Goal: Transaction & Acquisition: Register for event/course

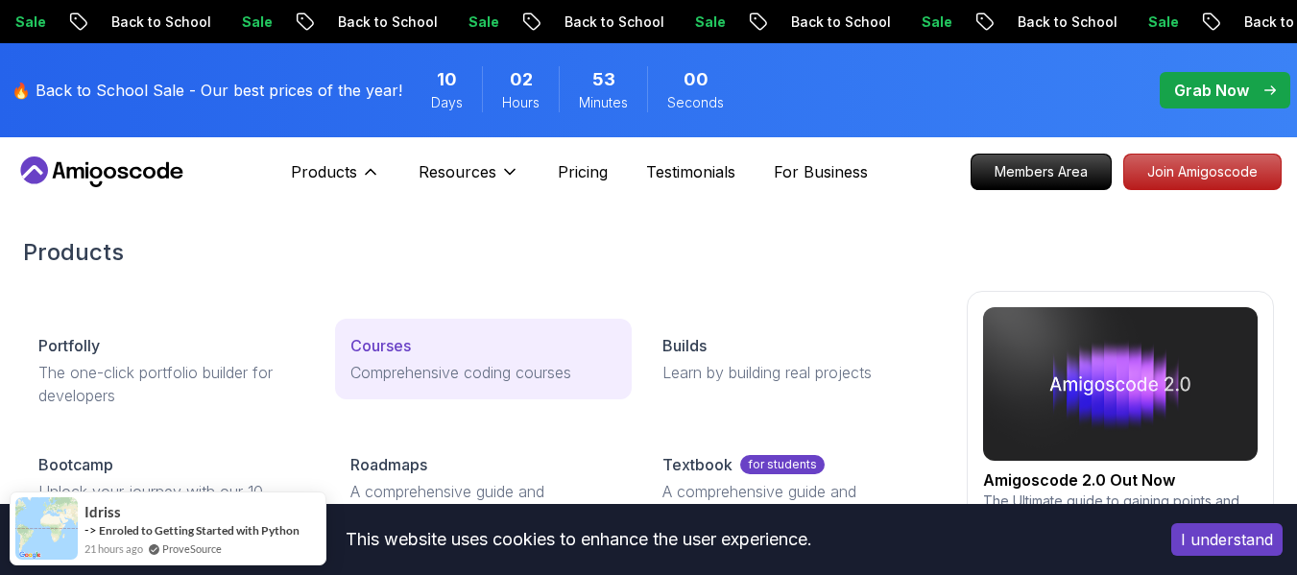
click at [427, 340] on div "Courses" at bounding box center [483, 345] width 266 height 23
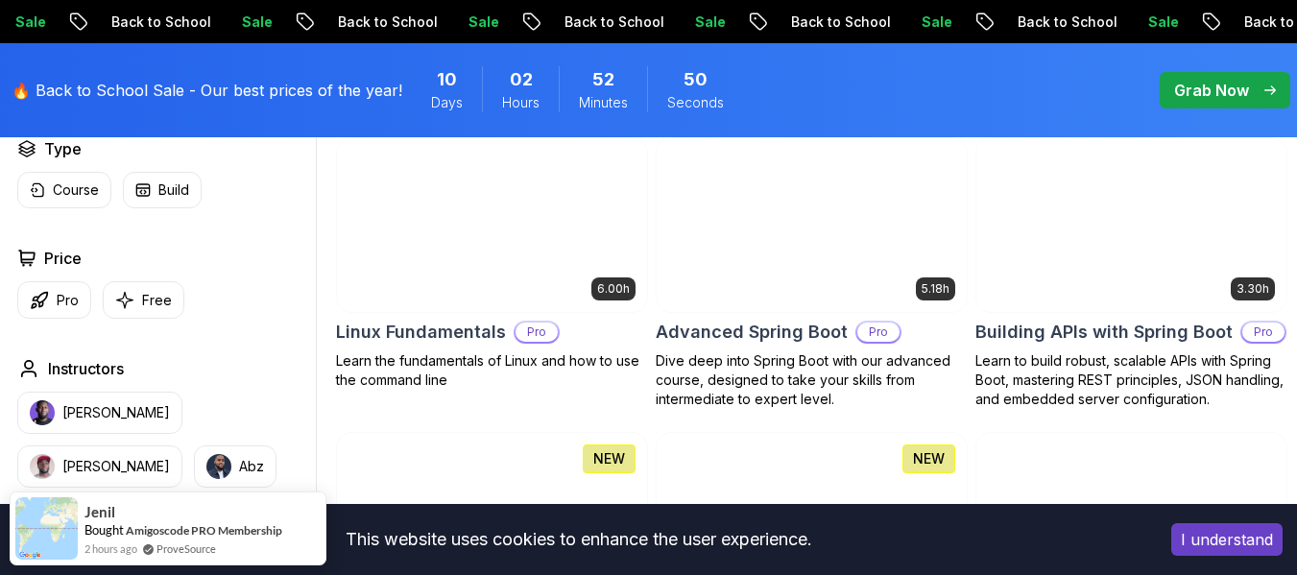
scroll to position [597, 0]
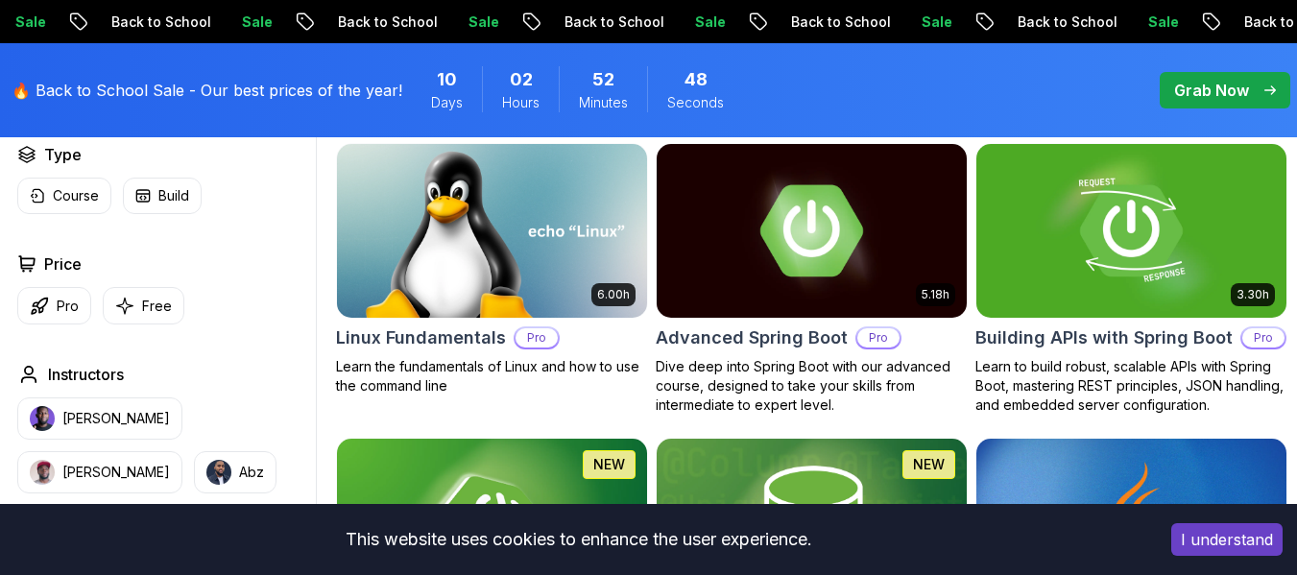
click at [839, 296] on img at bounding box center [811, 230] width 325 height 182
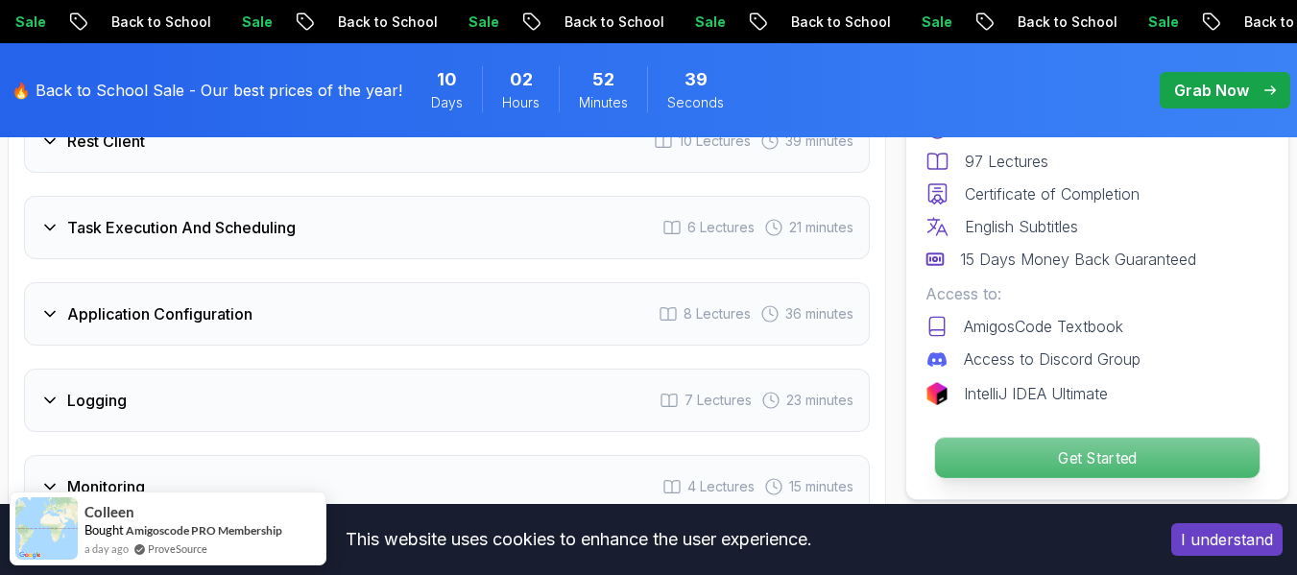
click at [1051, 477] on p "Get Started" at bounding box center [1097, 458] width 324 height 40
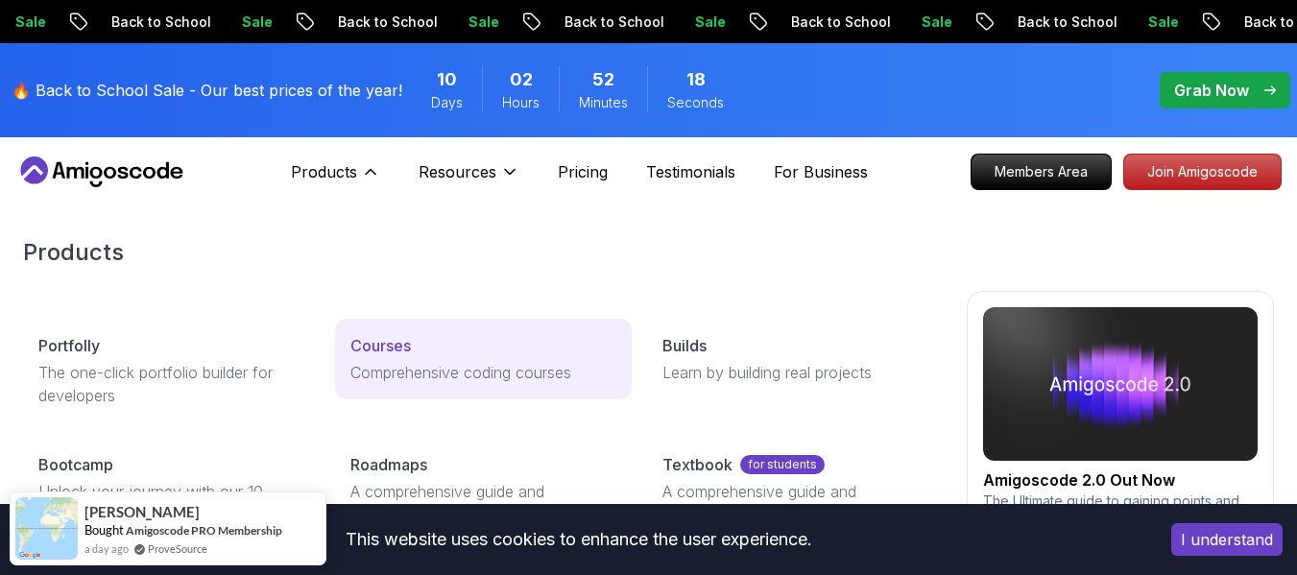
click at [421, 336] on div "Courses" at bounding box center [483, 345] width 266 height 23
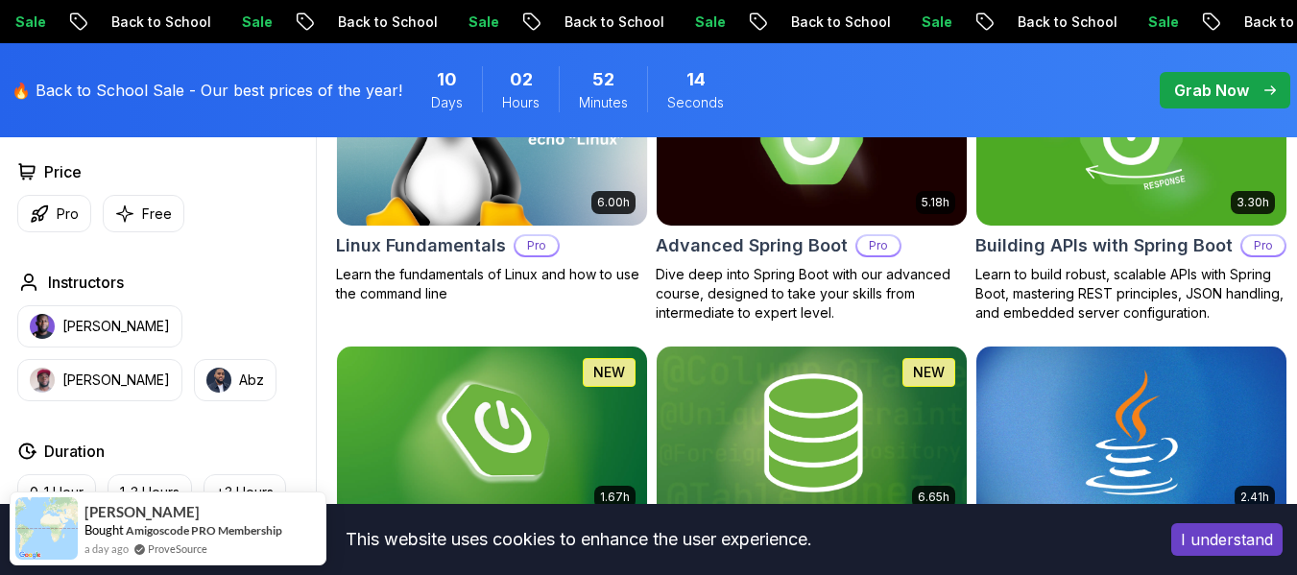
scroll to position [694, 0]
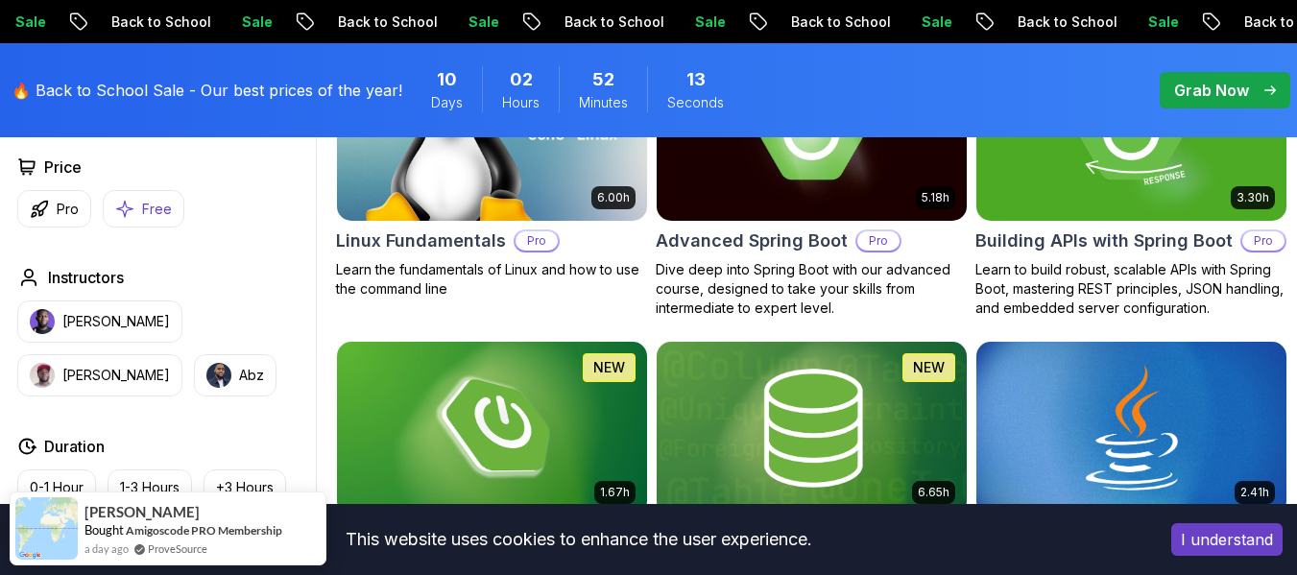
click at [155, 219] on p "Free" at bounding box center [157, 209] width 30 height 19
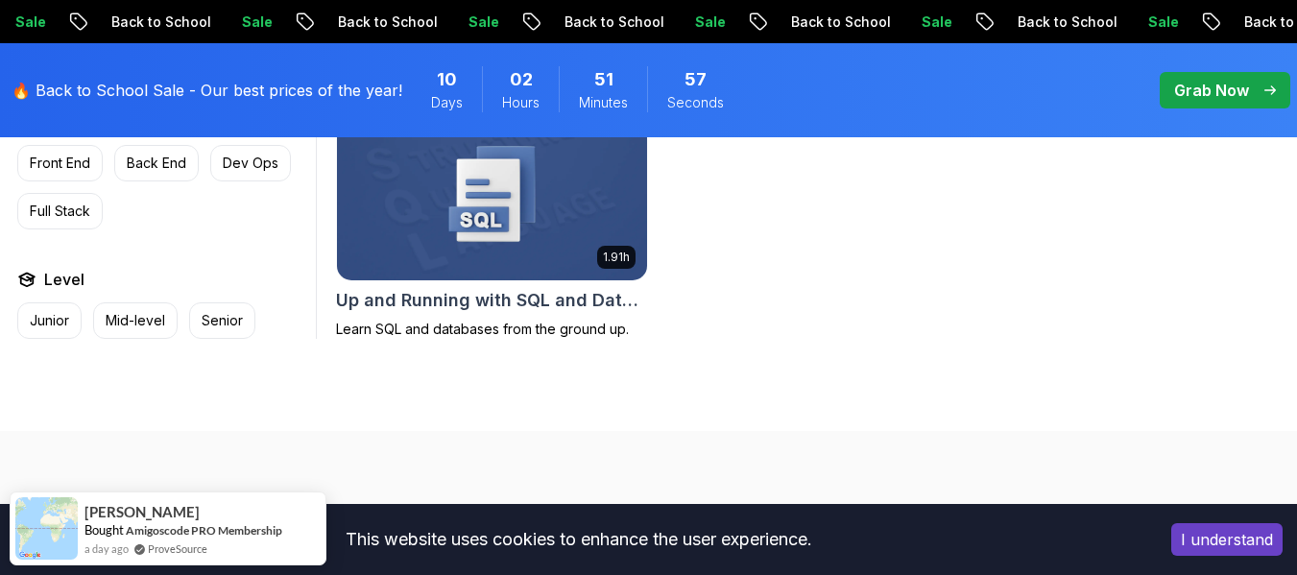
scroll to position [1411, 0]
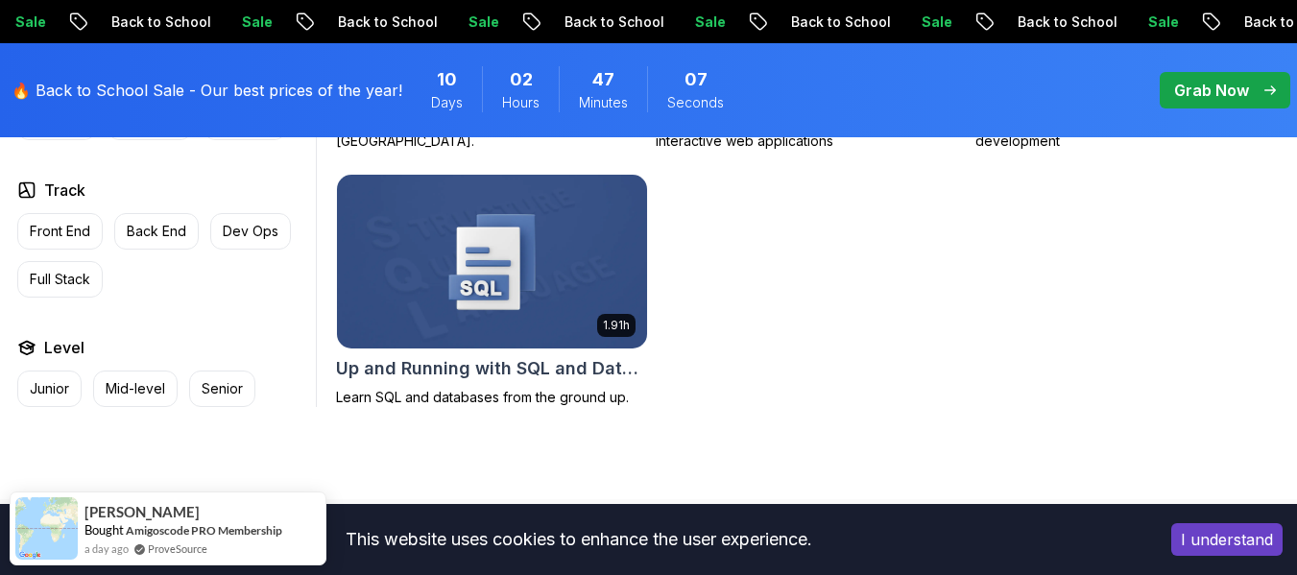
click at [679, 20] on div "Sale Back to School" at bounding box center [792, 22] width 226 height 20
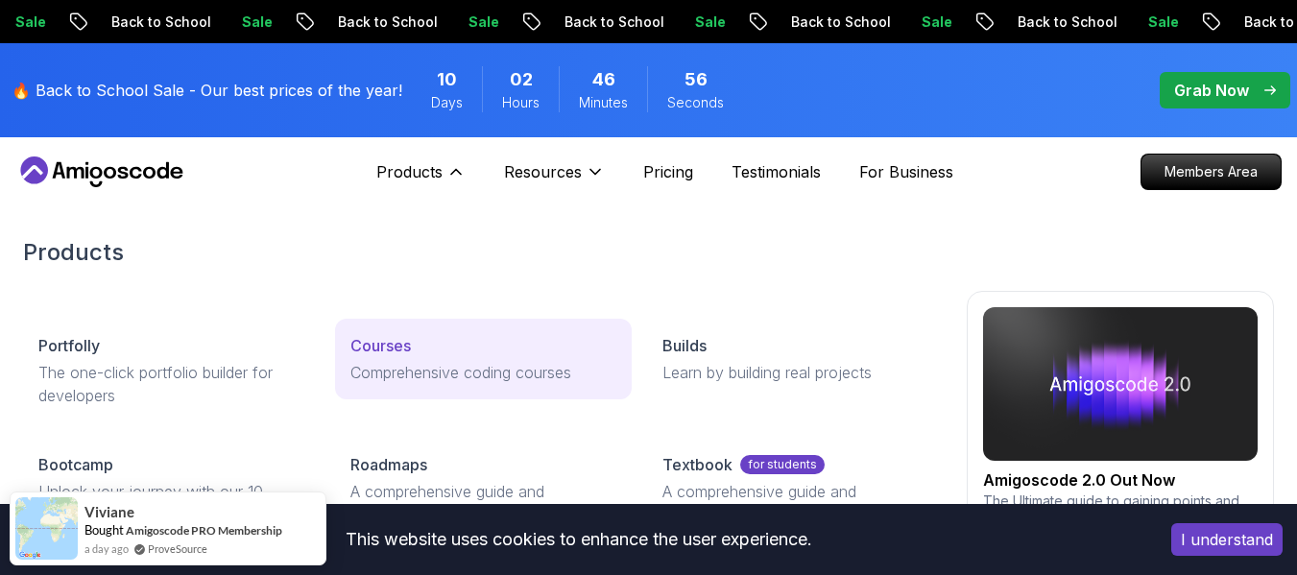
click at [424, 365] on p "Comprehensive coding courses" at bounding box center [483, 372] width 266 height 23
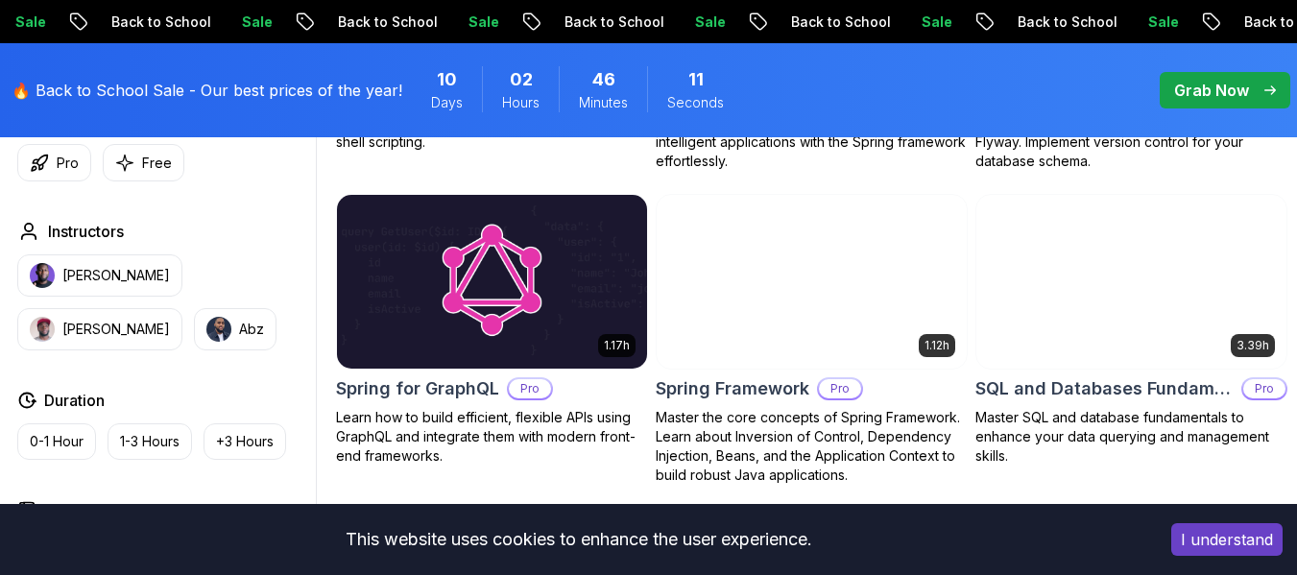
scroll to position [4643, 0]
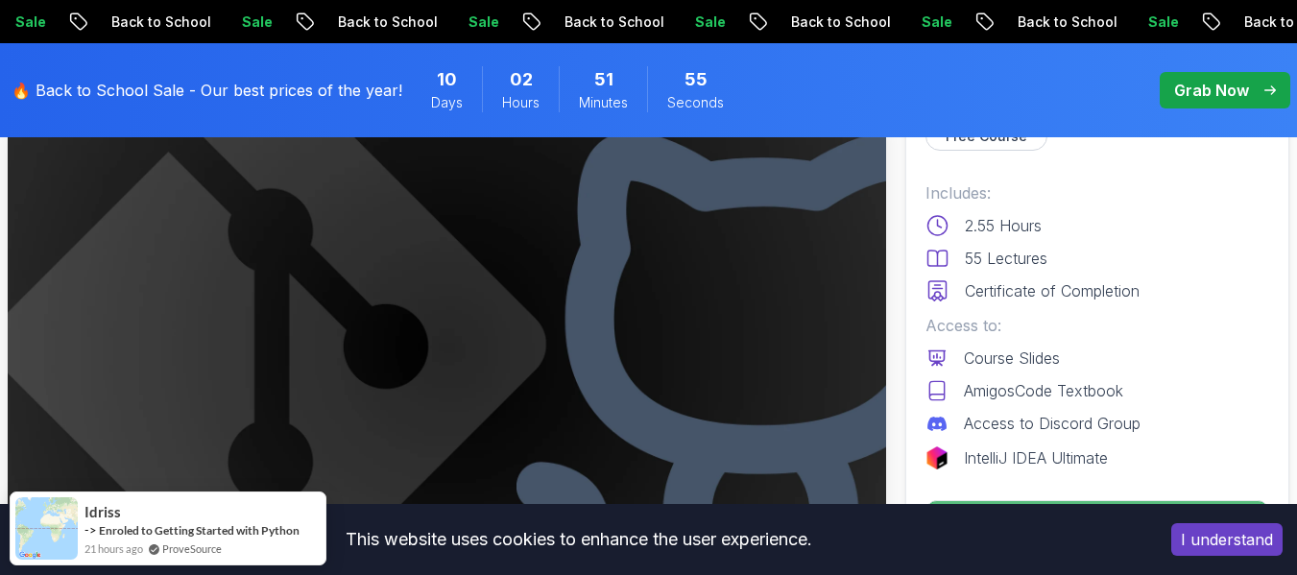
scroll to position [156, 0]
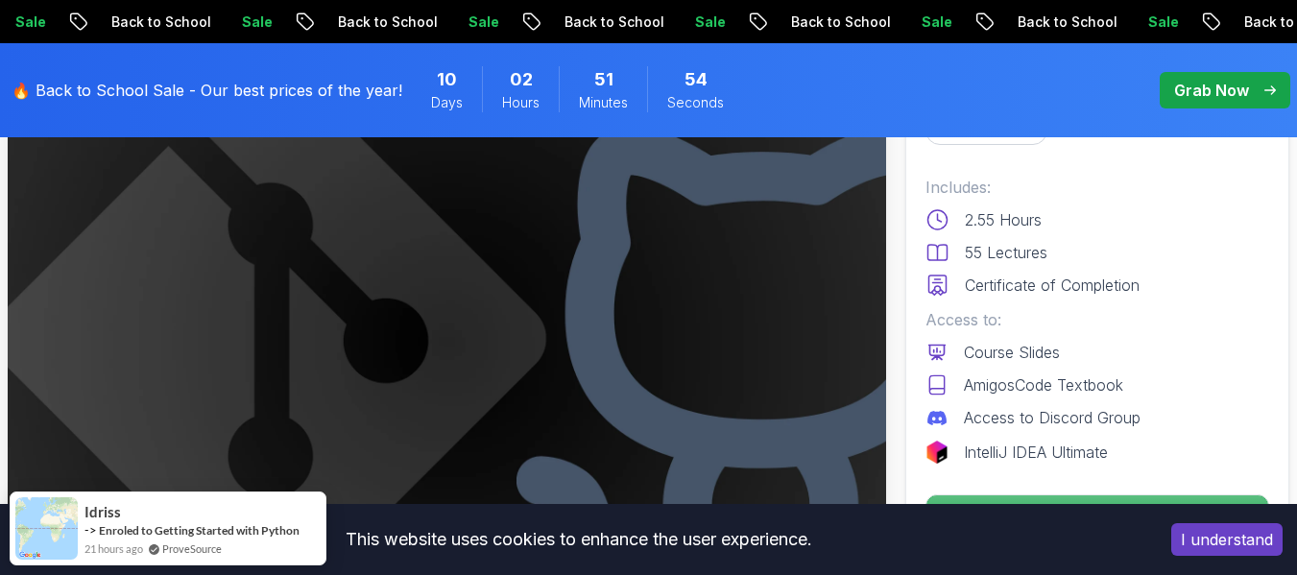
click at [602, 215] on img at bounding box center [447, 343] width 878 height 494
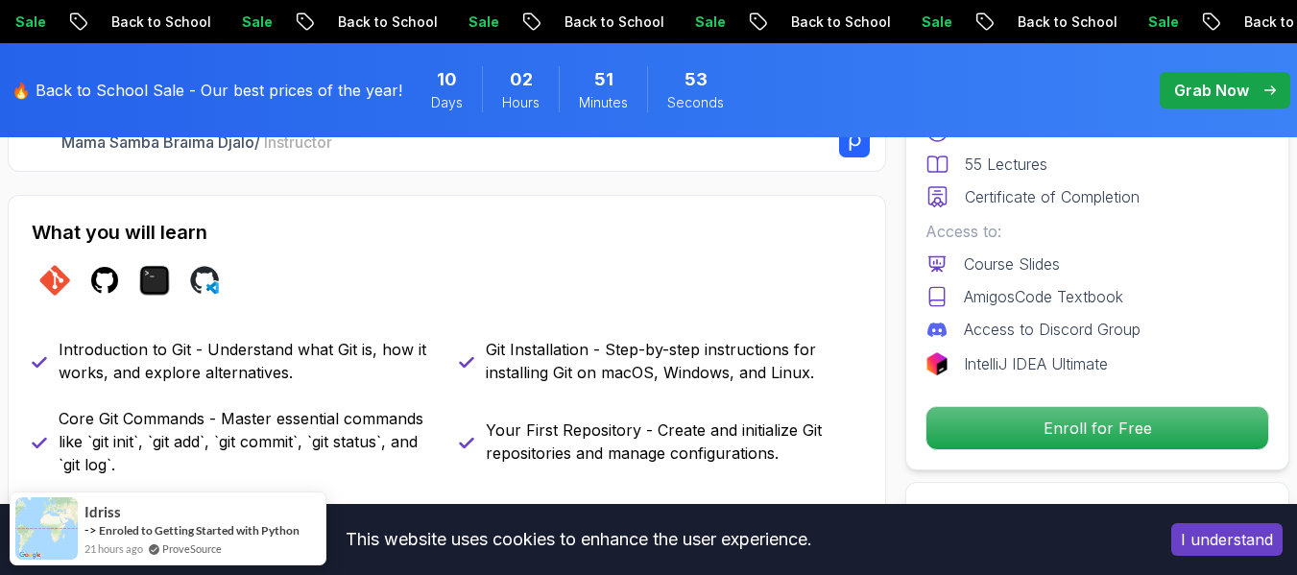
scroll to position [761, 0]
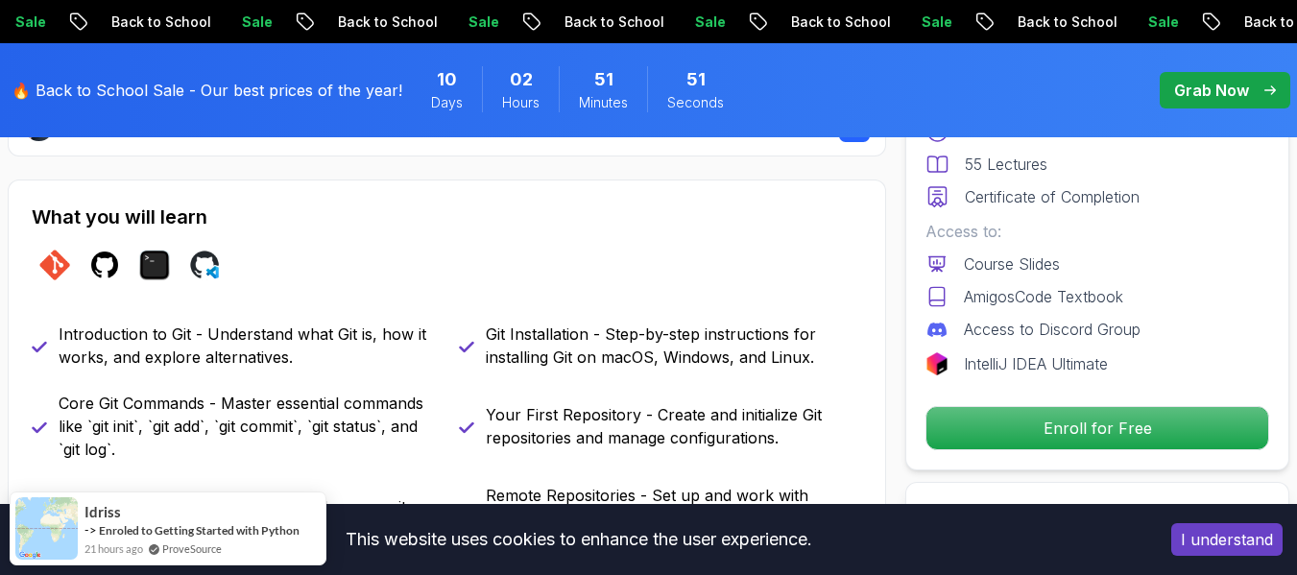
click at [1279, 89] on span "pre-order" at bounding box center [1224, 90] width 131 height 36
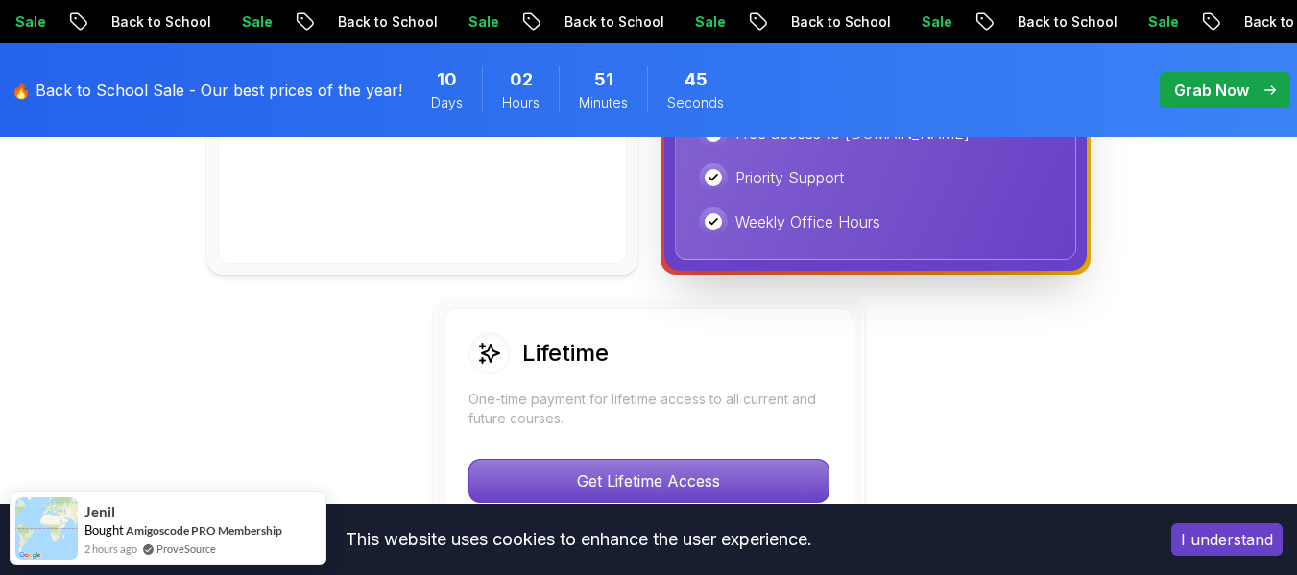
scroll to position [1367, 0]
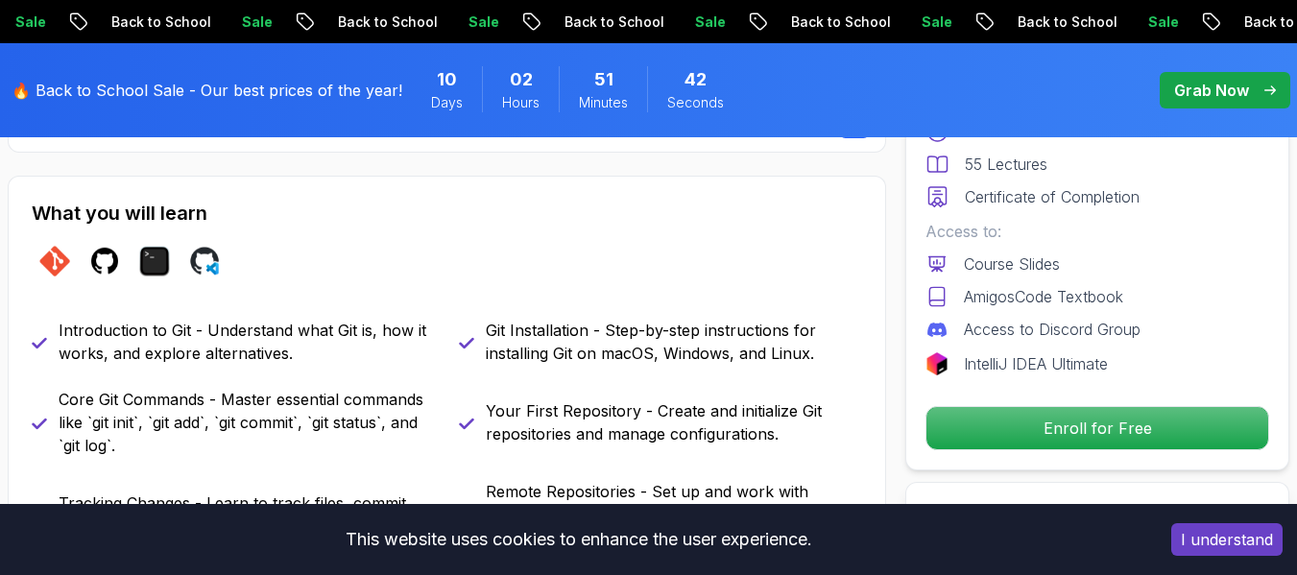
scroll to position [761, 0]
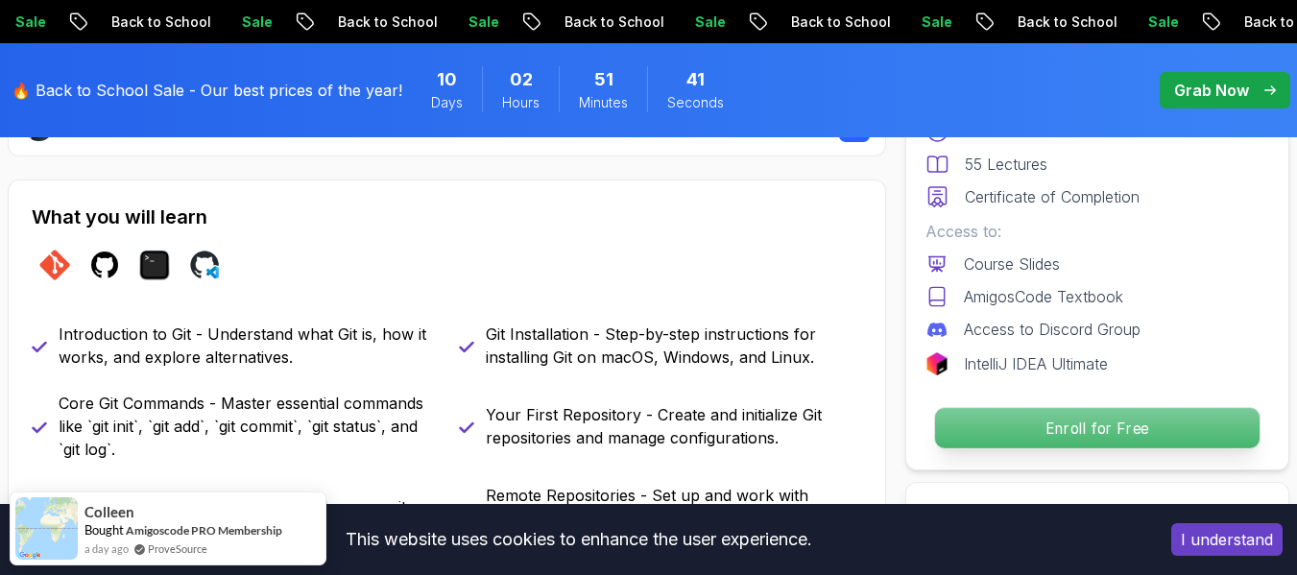
click at [1037, 420] on p "Enroll for Free" at bounding box center [1097, 428] width 324 height 40
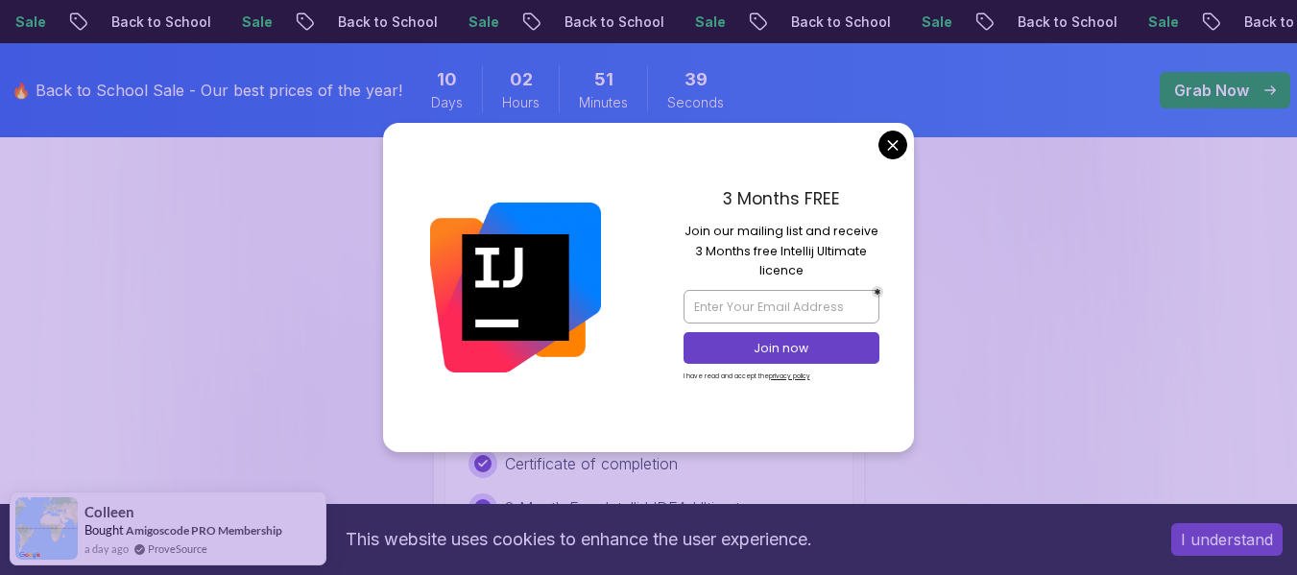
scroll to position [4230, 0]
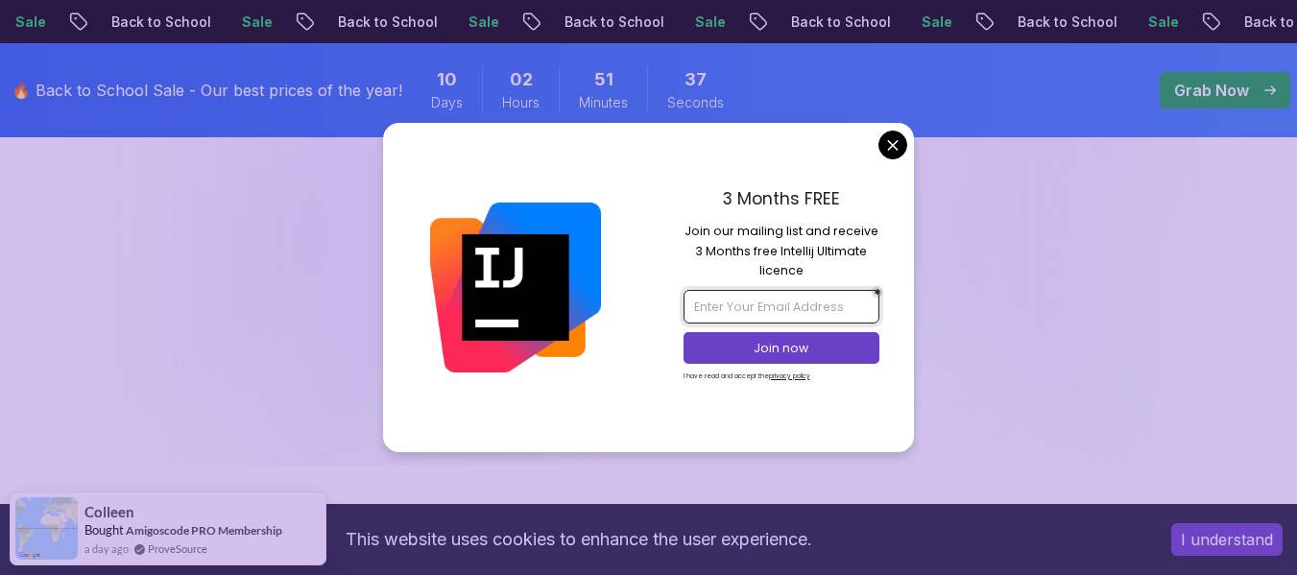
click at [798, 307] on input "email" at bounding box center [781, 306] width 196 height 33
type input "khaledsaberkk"
type input "[EMAIL_ADDRESS][DOMAIN_NAME]"
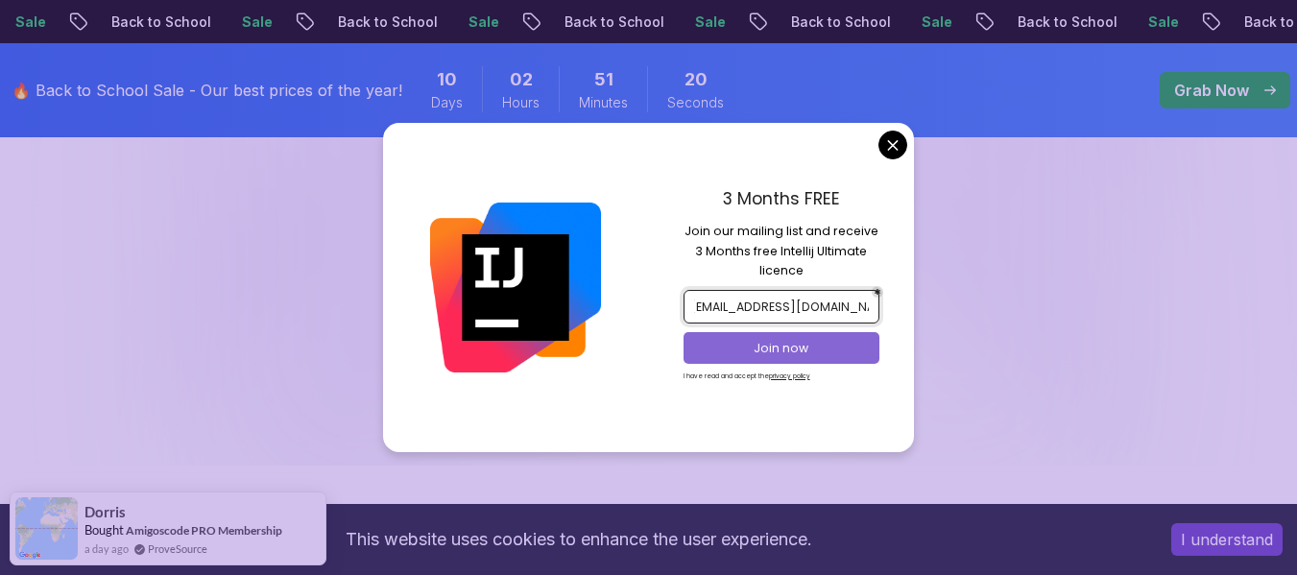
scroll to position [0, 0]
click at [789, 340] on p "Join now" at bounding box center [781, 348] width 159 height 17
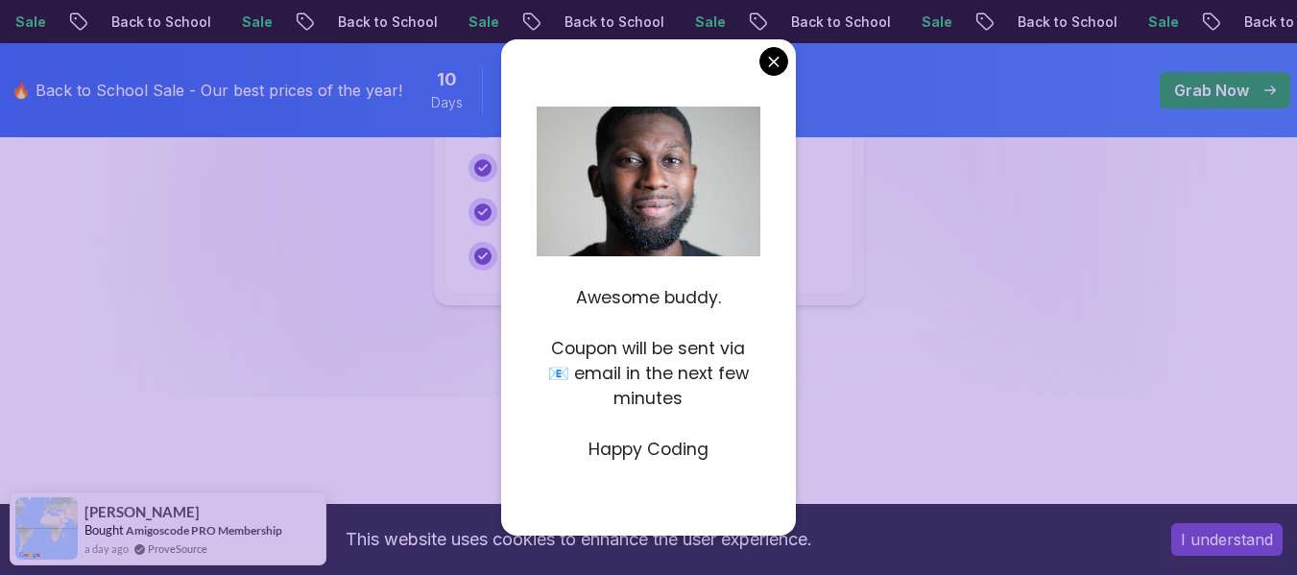
scroll to position [4297, 0]
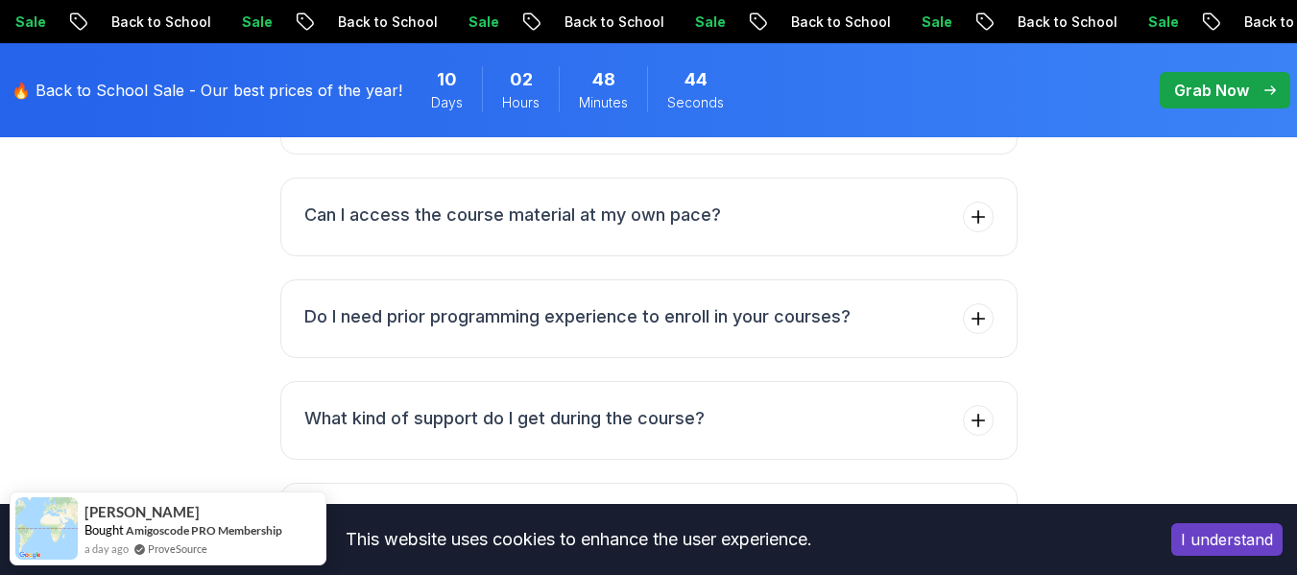
scroll to position [5267, 0]
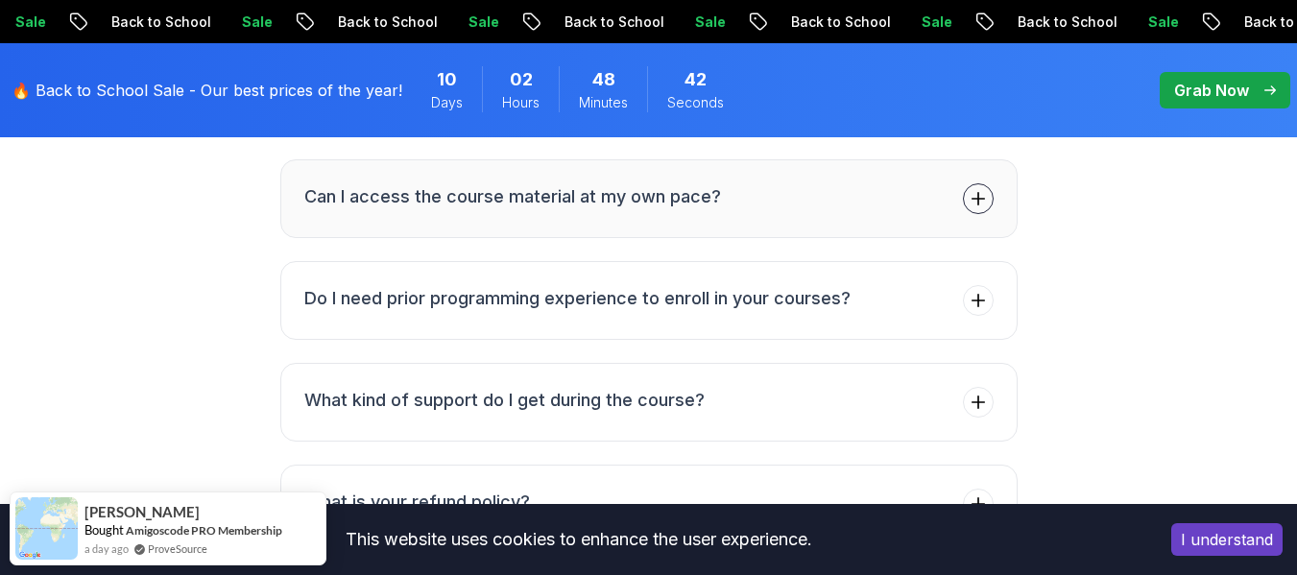
click at [635, 226] on button "Can I access the course material at my own pace?" at bounding box center [648, 198] width 737 height 79
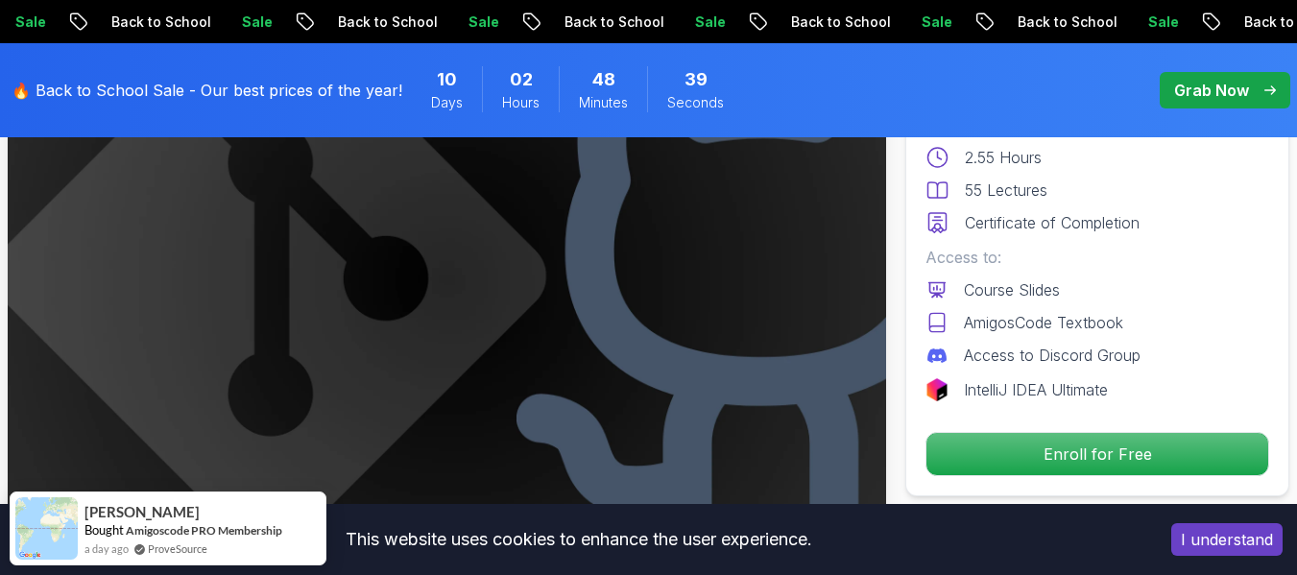
scroll to position [224, 0]
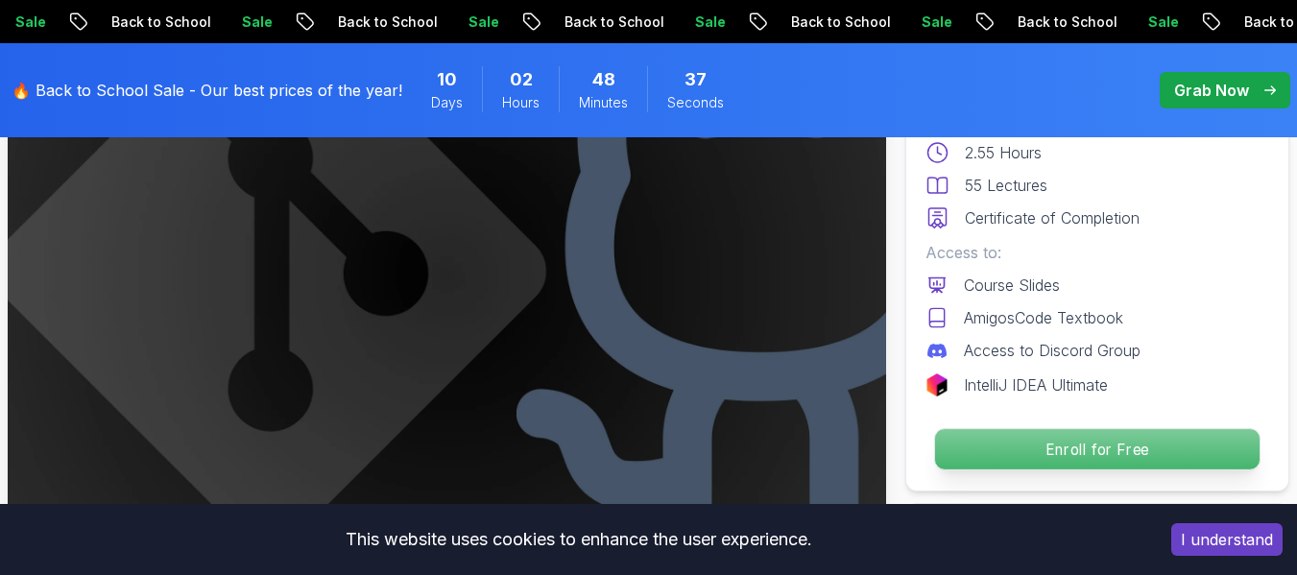
click at [1088, 437] on p "Enroll for Free" at bounding box center [1097, 449] width 324 height 40
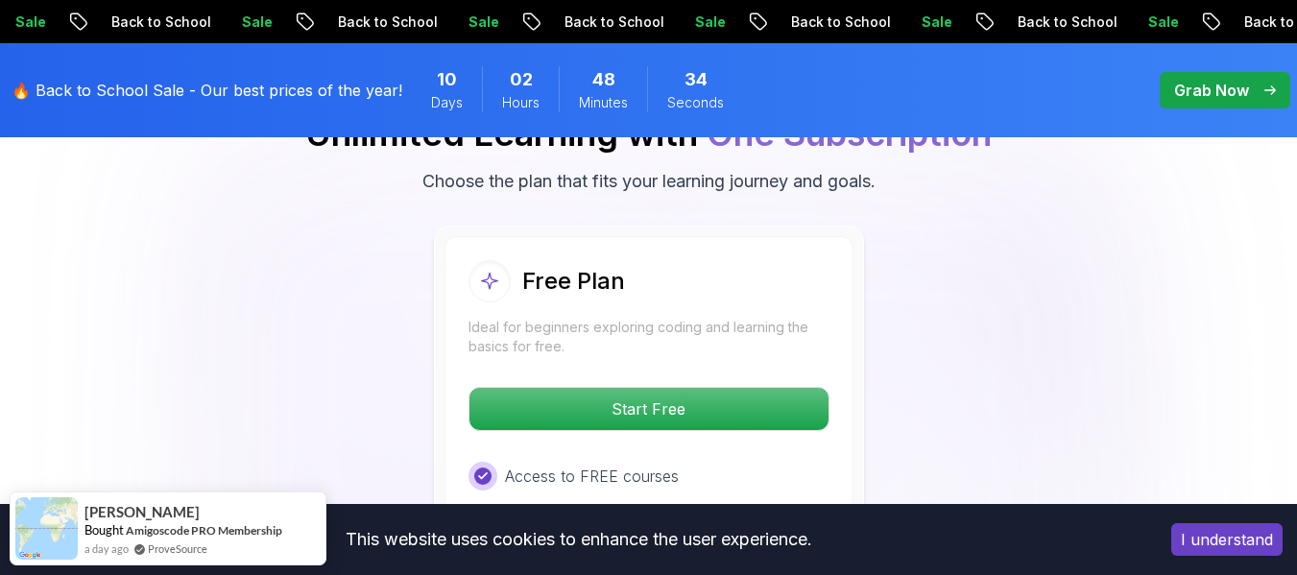
scroll to position [3916, 0]
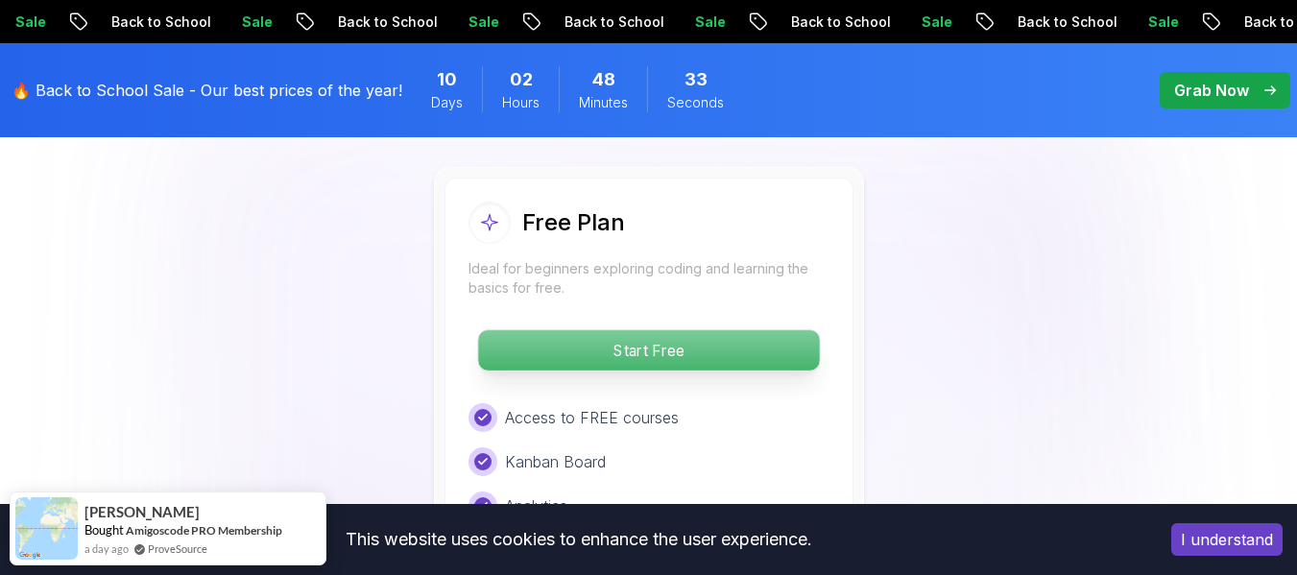
click at [703, 347] on p "Start Free" at bounding box center [648, 350] width 341 height 40
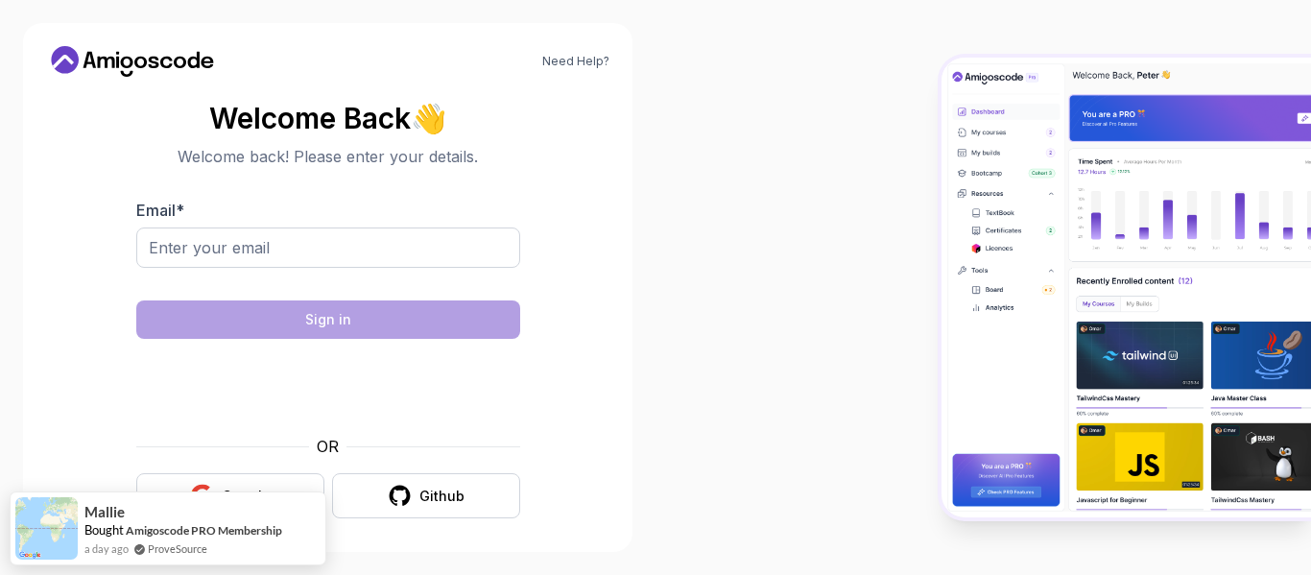
click at [367, 268] on div at bounding box center [328, 257] width 384 height 61
click at [319, 250] on input "Email *" at bounding box center [328, 247] width 384 height 40
type input "[EMAIL_ADDRESS][DOMAIN_NAME]"
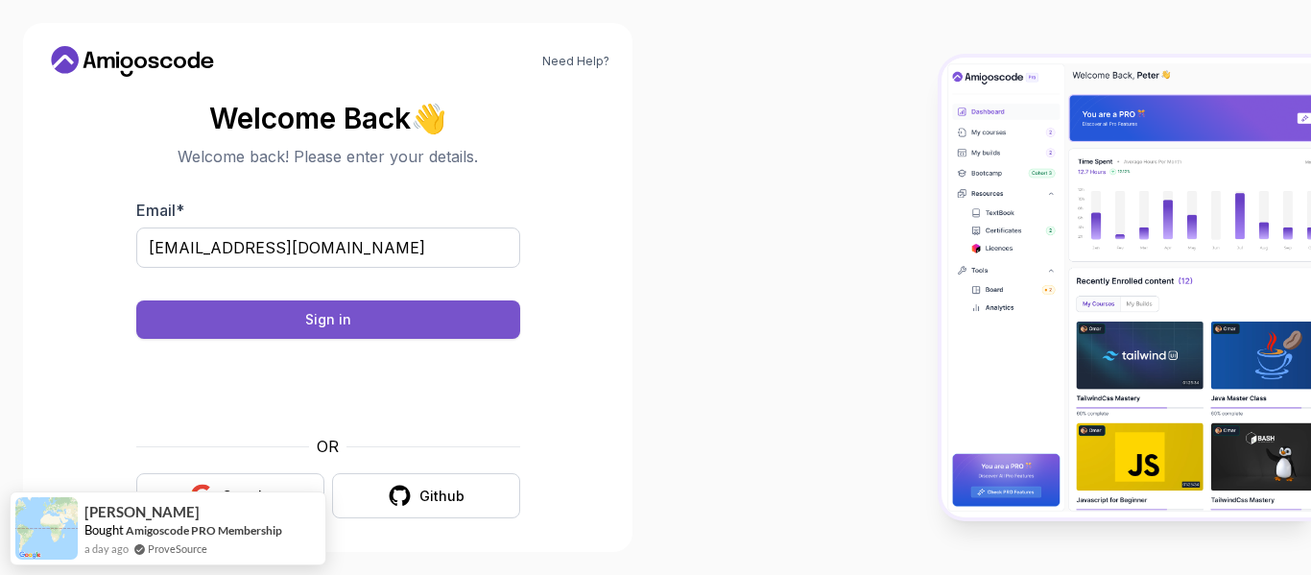
click at [389, 313] on button "Sign in" at bounding box center [328, 319] width 384 height 38
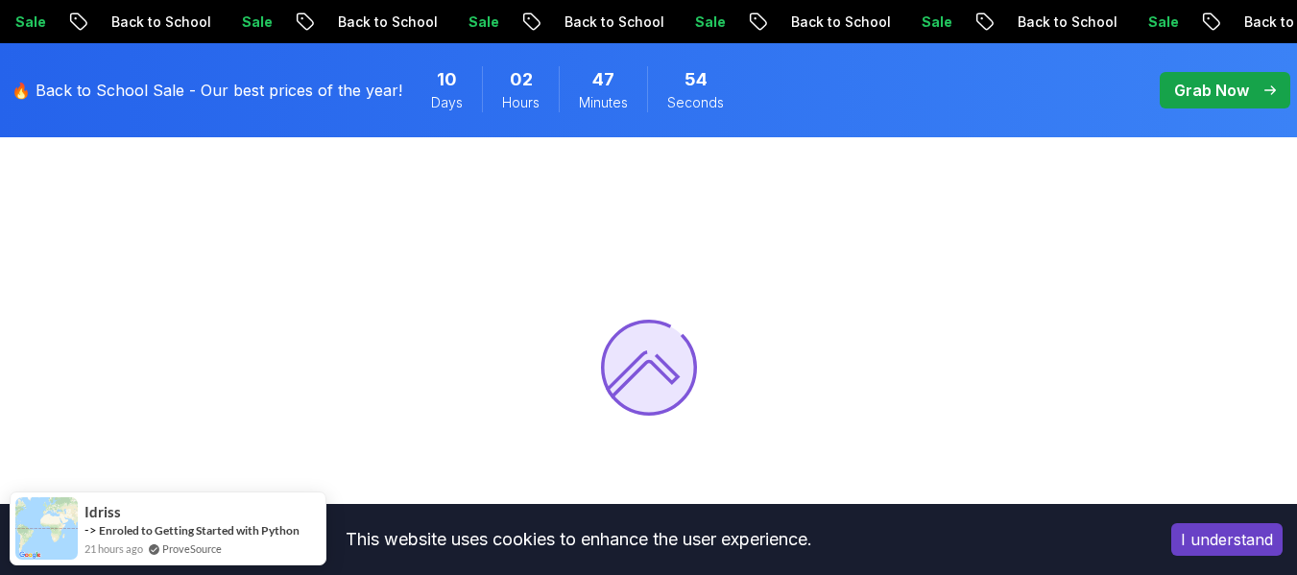
scroll to position [97, 0]
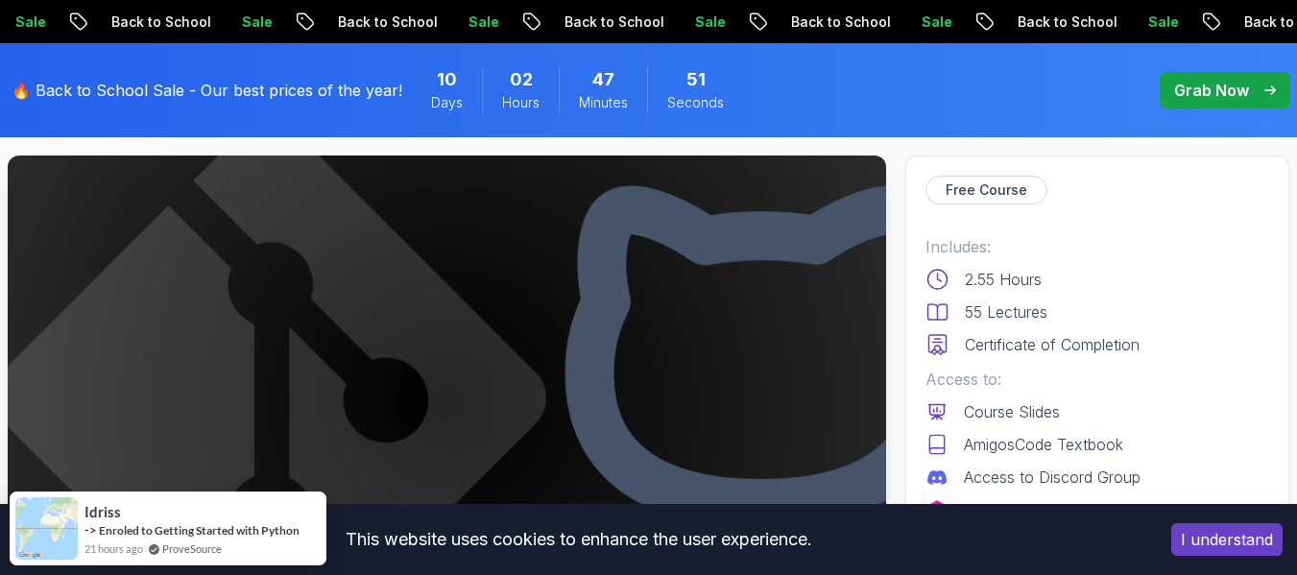
click at [1223, 545] on button "I understand" at bounding box center [1226, 539] width 111 height 33
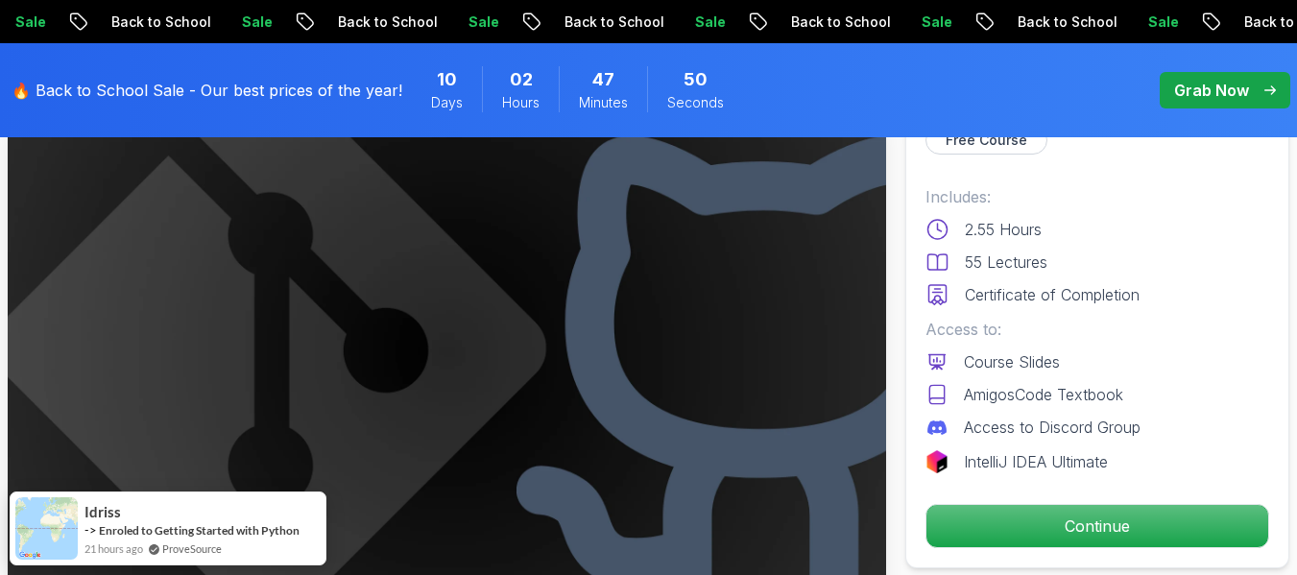
scroll to position [156, 0]
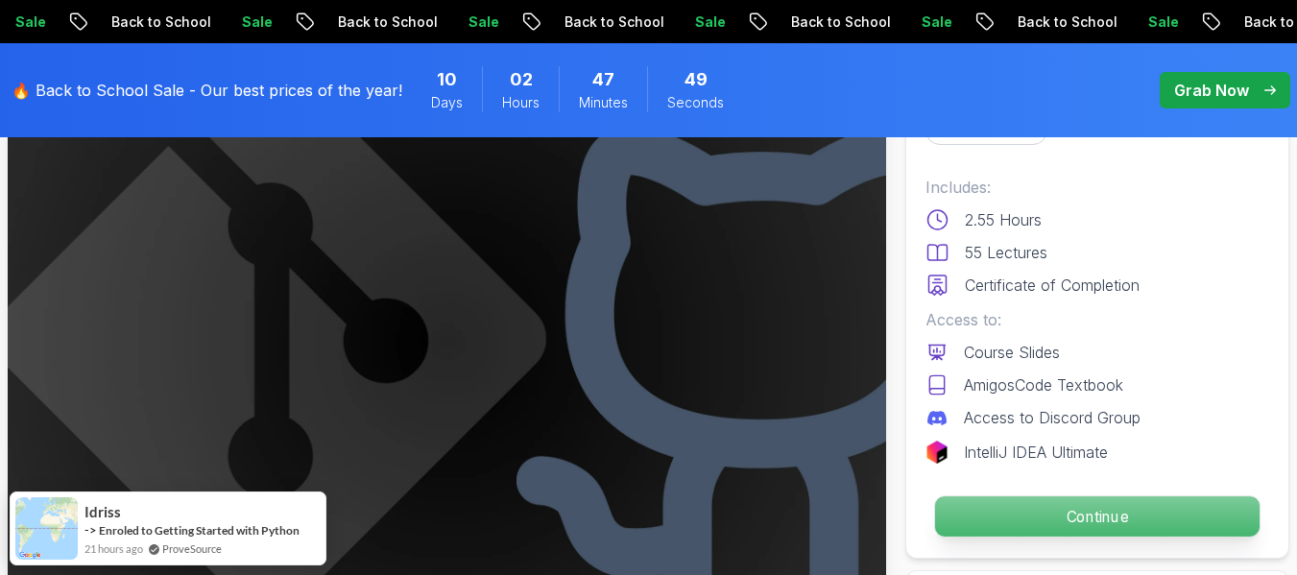
click at [1112, 500] on p "Continue" at bounding box center [1097, 516] width 324 height 40
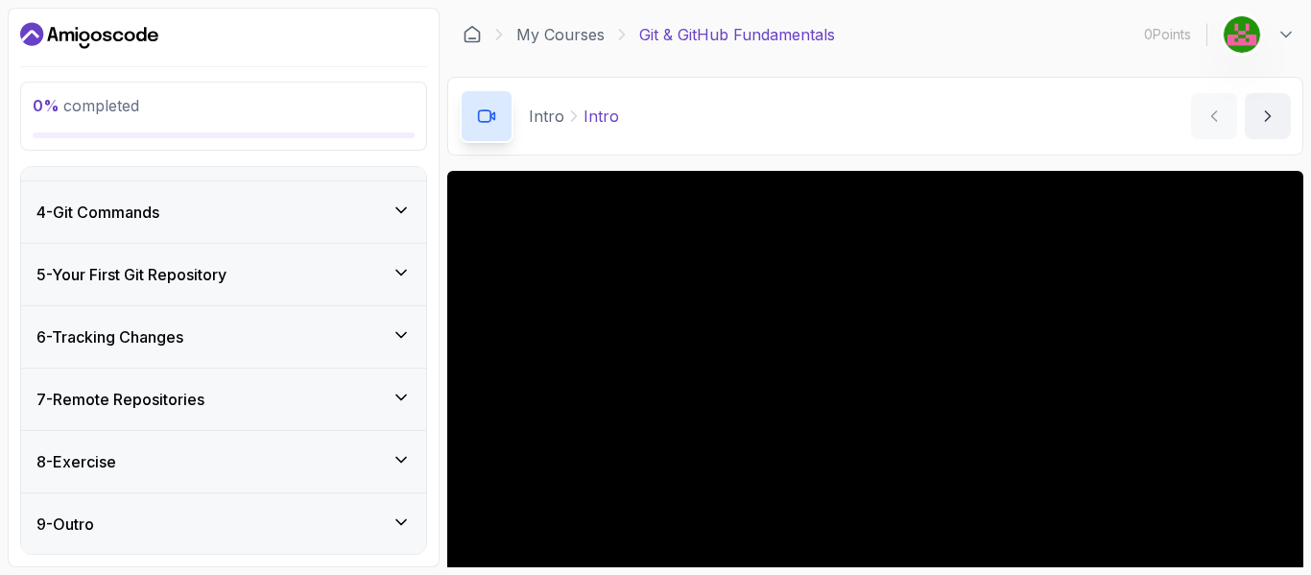
scroll to position [416, 0]
click at [265, 372] on div "7 - Remote Repositories" at bounding box center [223, 398] width 405 height 61
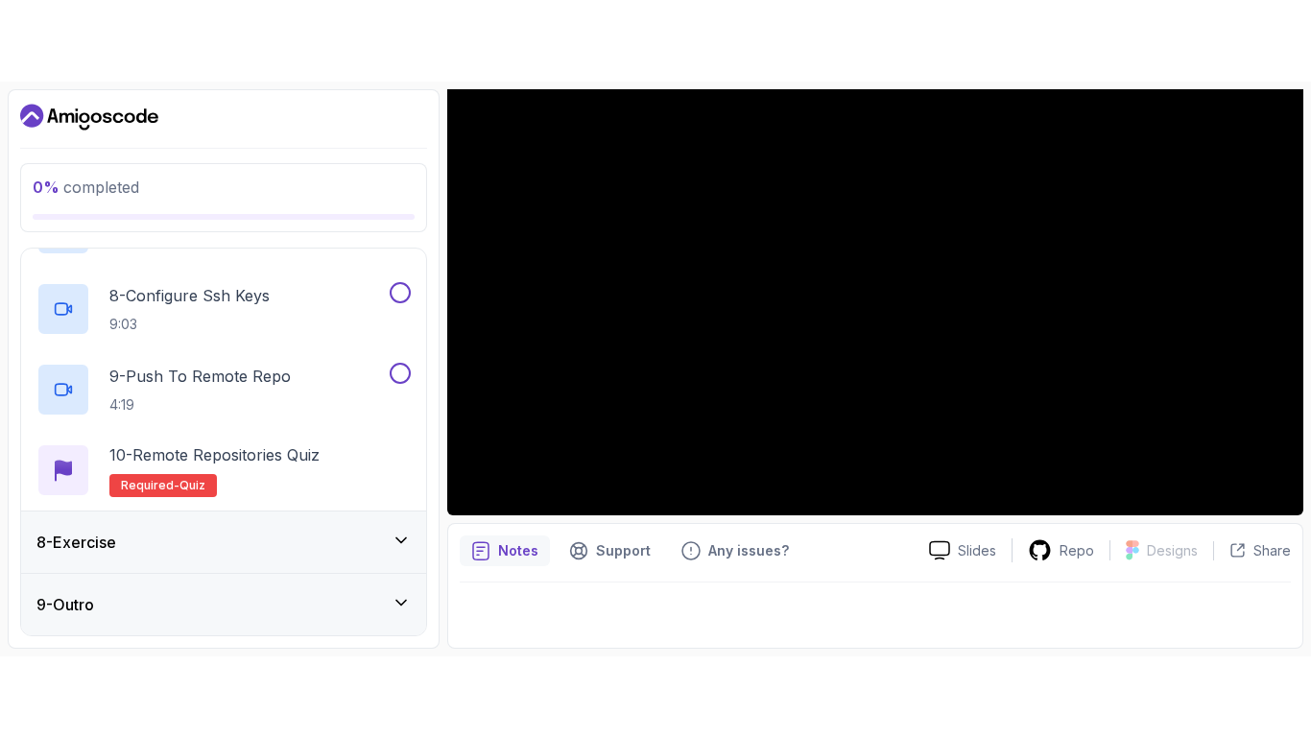
scroll to position [0, 0]
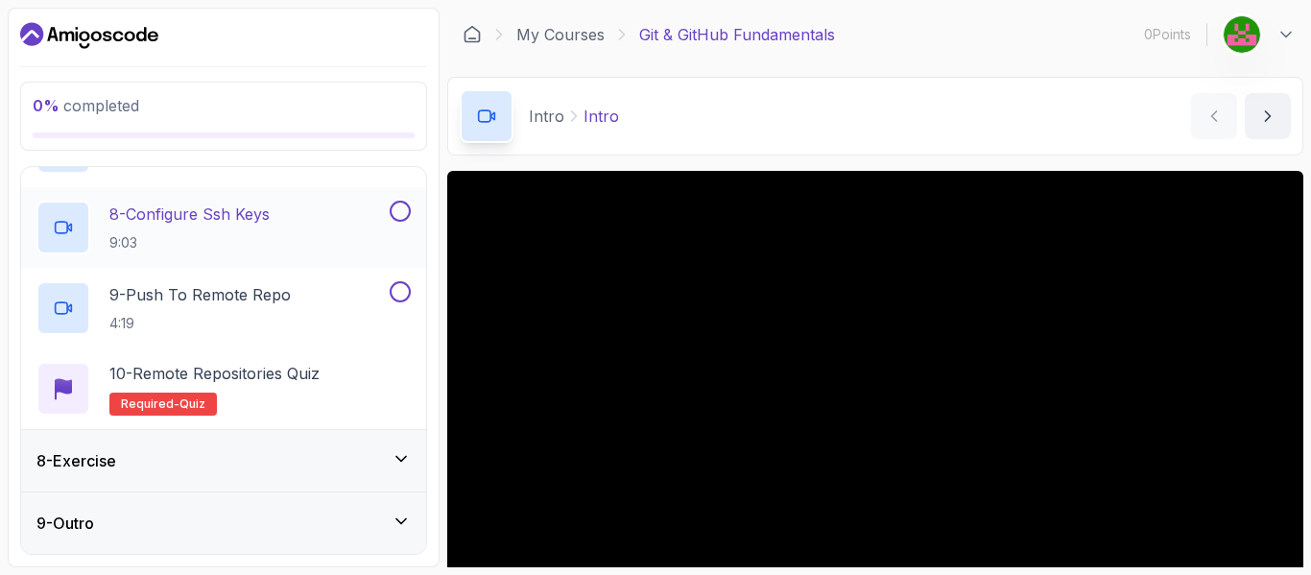
click at [270, 243] on p "9:03" at bounding box center [189, 242] width 160 height 19
